Goal: Task Accomplishment & Management: Manage account settings

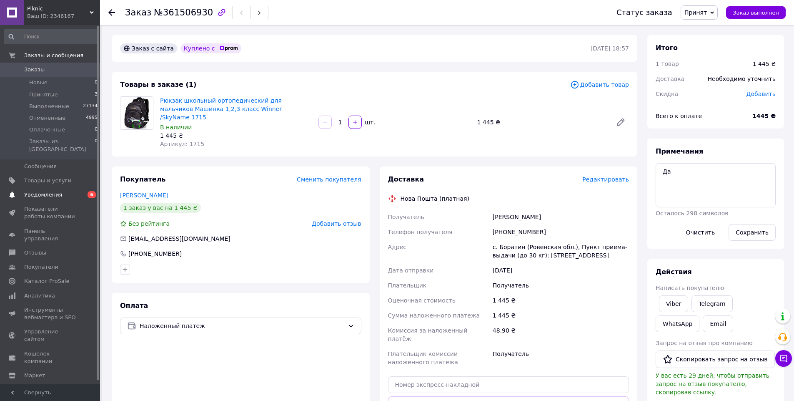
click at [34, 191] on span "Уведомления" at bounding box center [43, 195] width 38 height 8
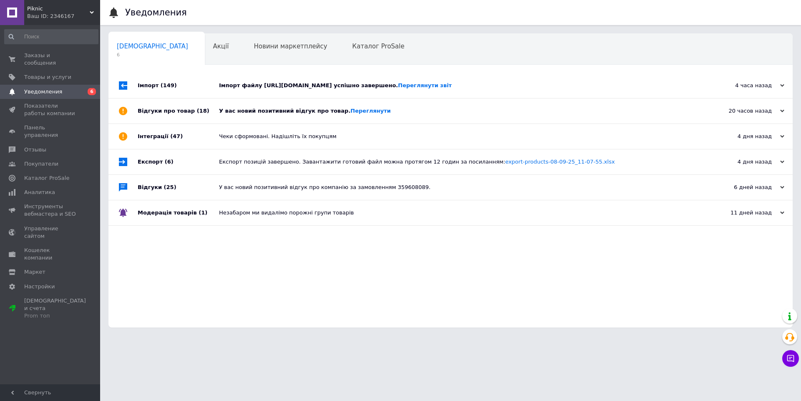
click at [247, 115] on div "У вас новий позитивний відгук про товар. [GEOGRAPHIC_DATA]" at bounding box center [460, 111] width 482 height 8
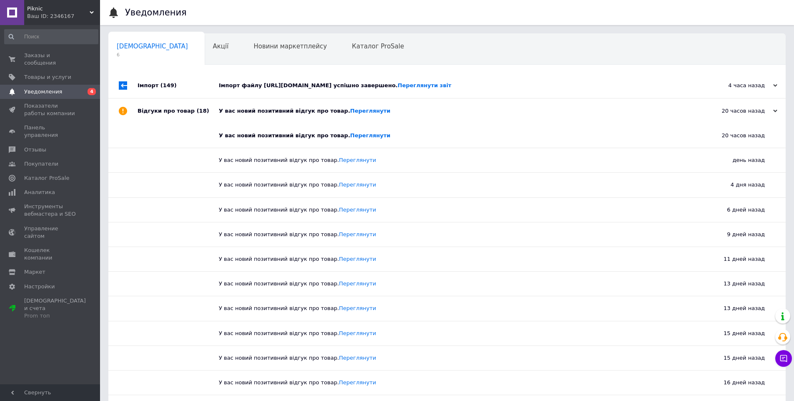
click at [248, 89] on div "Імпорт файлу [URL][DOMAIN_NAME] успішно завершено. Переглянути звіт" at bounding box center [456, 86] width 475 height 8
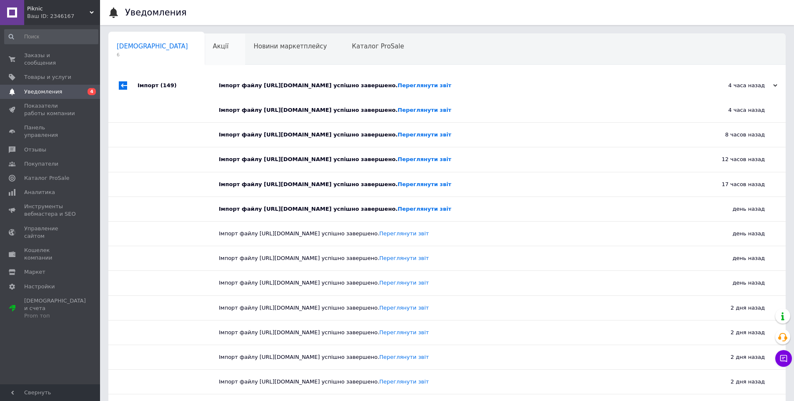
click at [213, 49] on span "Акції" at bounding box center [221, 47] width 16 height 8
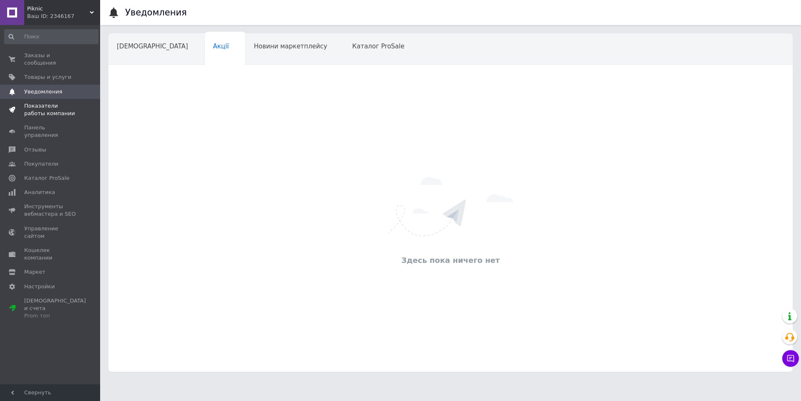
click at [55, 102] on span "Показатели работы компании" at bounding box center [50, 109] width 53 height 15
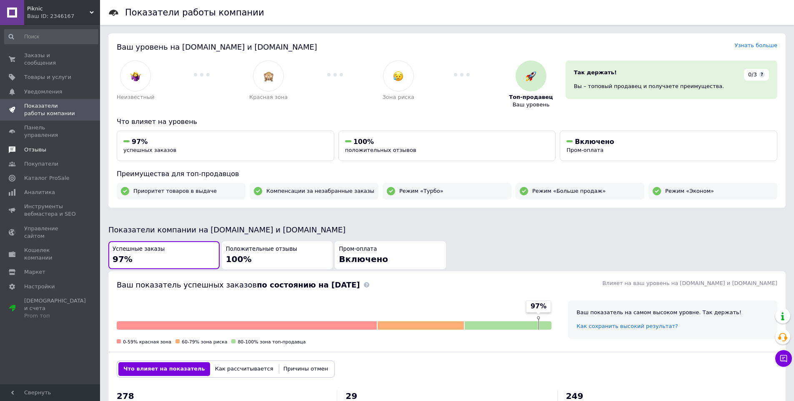
click at [40, 146] on span "Отзывы" at bounding box center [35, 150] width 22 height 8
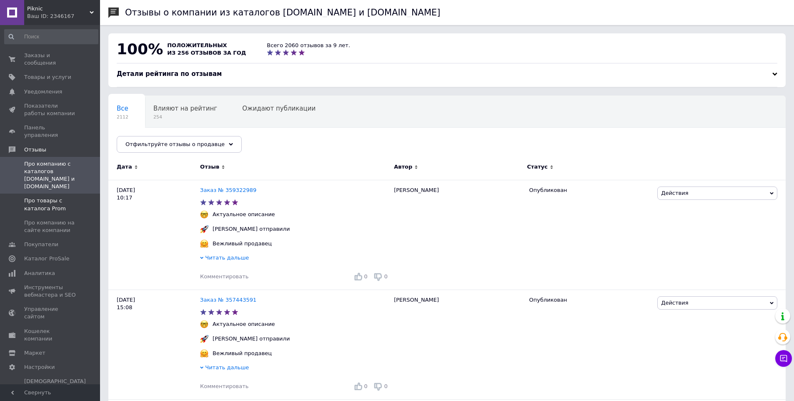
click at [57, 197] on span "Про товары с каталога Prom" at bounding box center [50, 204] width 53 height 15
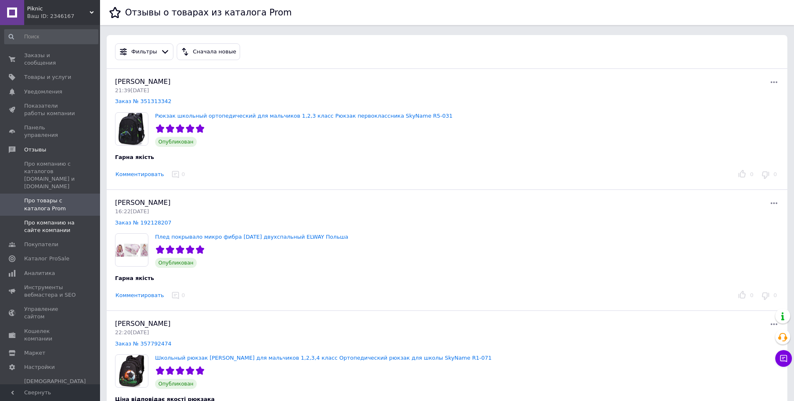
click at [38, 219] on span "Про компанию на сайте компании" at bounding box center [50, 226] width 53 height 15
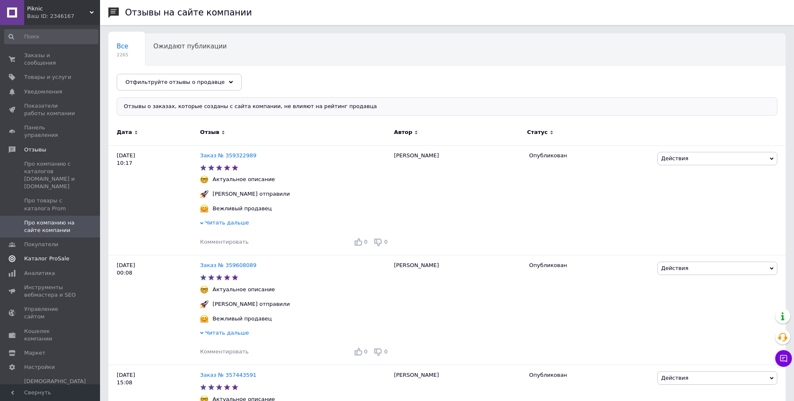
click at [48, 255] on span "Каталог ProSale" at bounding box center [46, 259] width 45 height 8
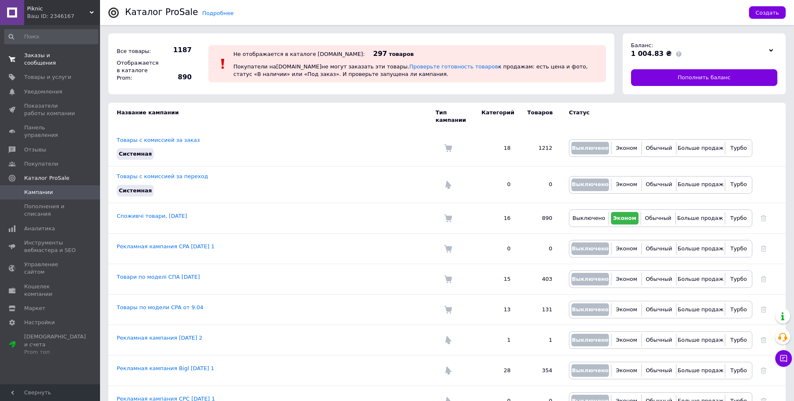
click at [45, 55] on span "Заказы и сообщения" at bounding box center [50, 59] width 53 height 15
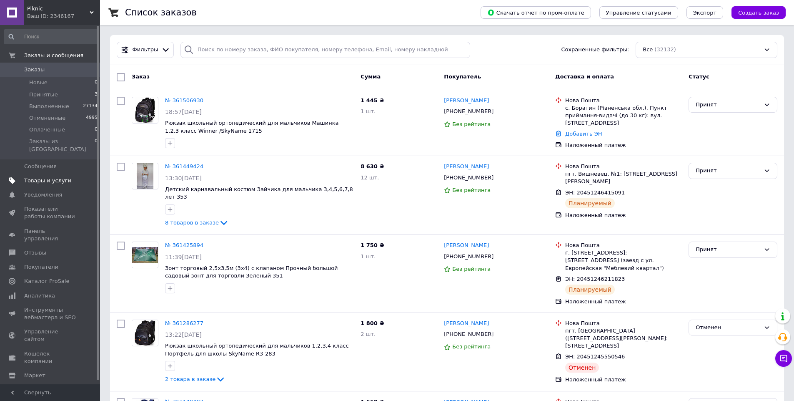
click at [55, 177] on span "Товары и услуги" at bounding box center [47, 181] width 47 height 8
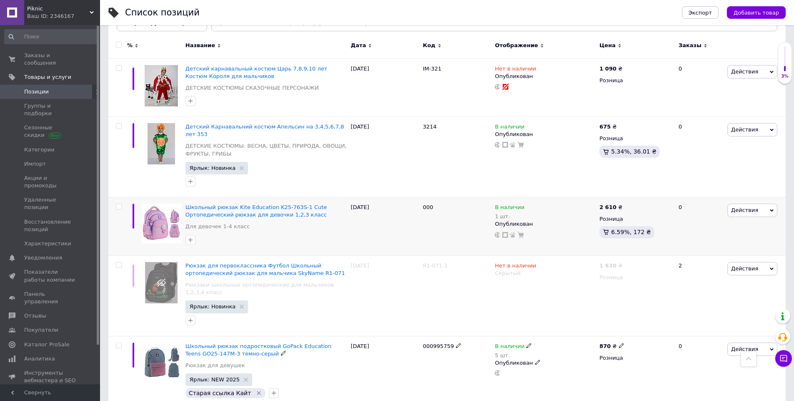
scroll to position [83, 0]
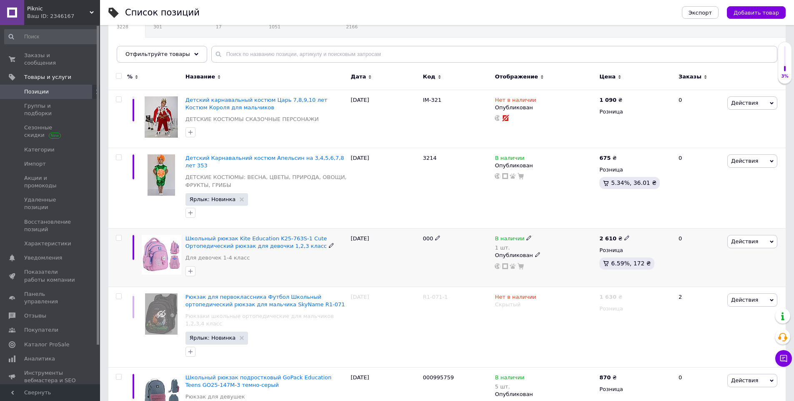
click at [741, 238] on span "Действия" at bounding box center [744, 241] width 27 height 6
click at [714, 287] on li "Скидка" at bounding box center [718, 293] width 118 height 12
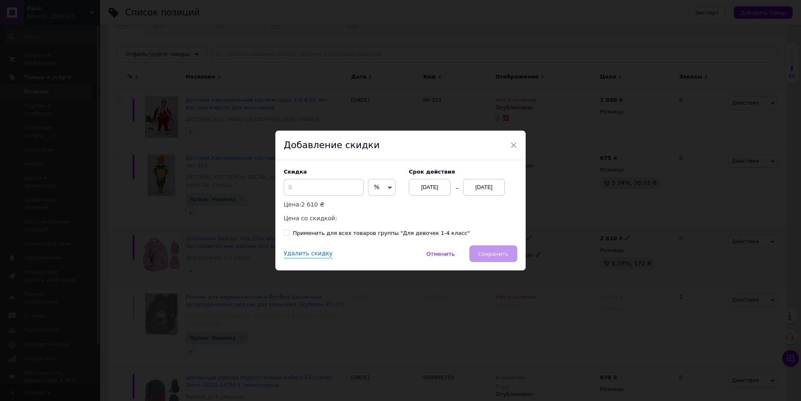
click at [388, 189] on icon at bounding box center [390, 188] width 4 height 4
click at [385, 203] on li "₴" at bounding box center [381, 205] width 27 height 12
click at [339, 190] on input at bounding box center [324, 187] width 80 height 17
type input "220"
click at [494, 251] on span "Сохранить" at bounding box center [493, 254] width 30 height 6
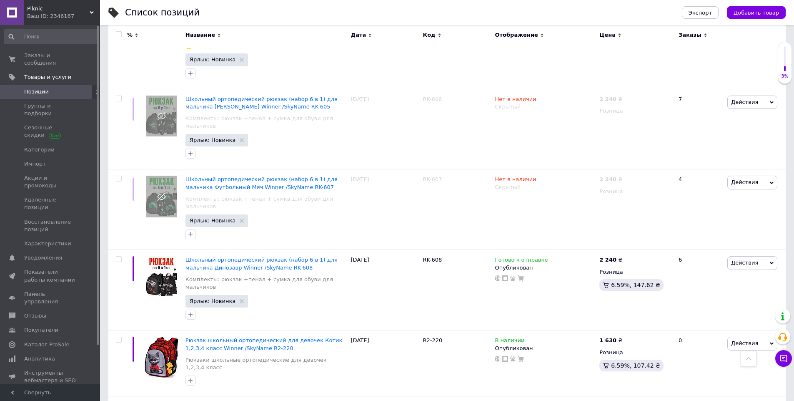
scroll to position [6616, 0]
click at [51, 124] on span "Сезонные скидки" at bounding box center [50, 131] width 53 height 15
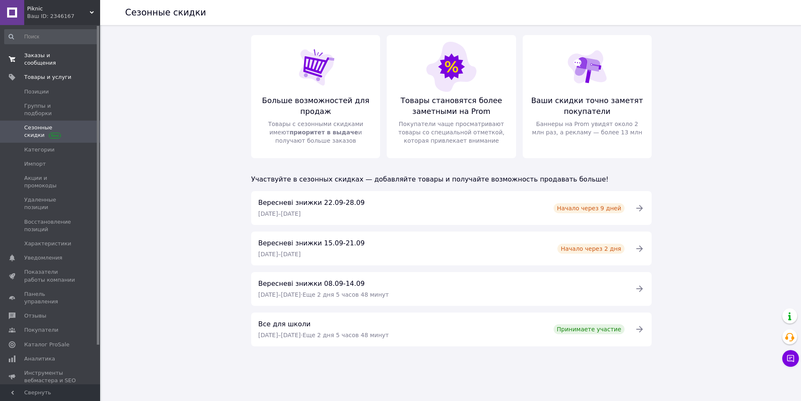
click at [55, 55] on span "Заказы и сообщения" at bounding box center [50, 59] width 53 height 15
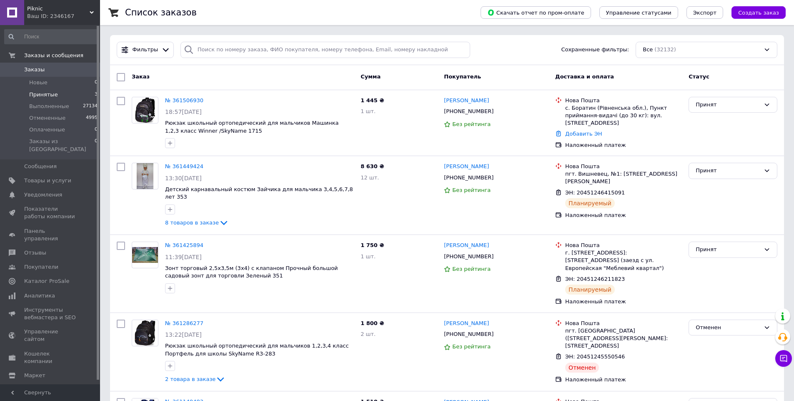
click at [60, 93] on li "Принятые 3" at bounding box center [51, 95] width 103 height 12
